Goal: Find specific page/section: Find specific page/section

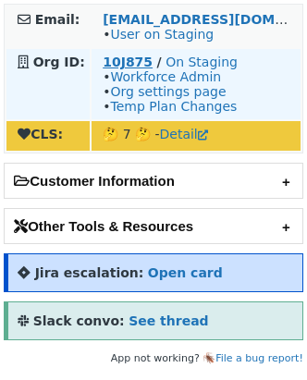
click at [129, 55] on strong "10J875" at bounding box center [128, 62] width 50 height 15
